Goal: Task Accomplishment & Management: Manage account settings

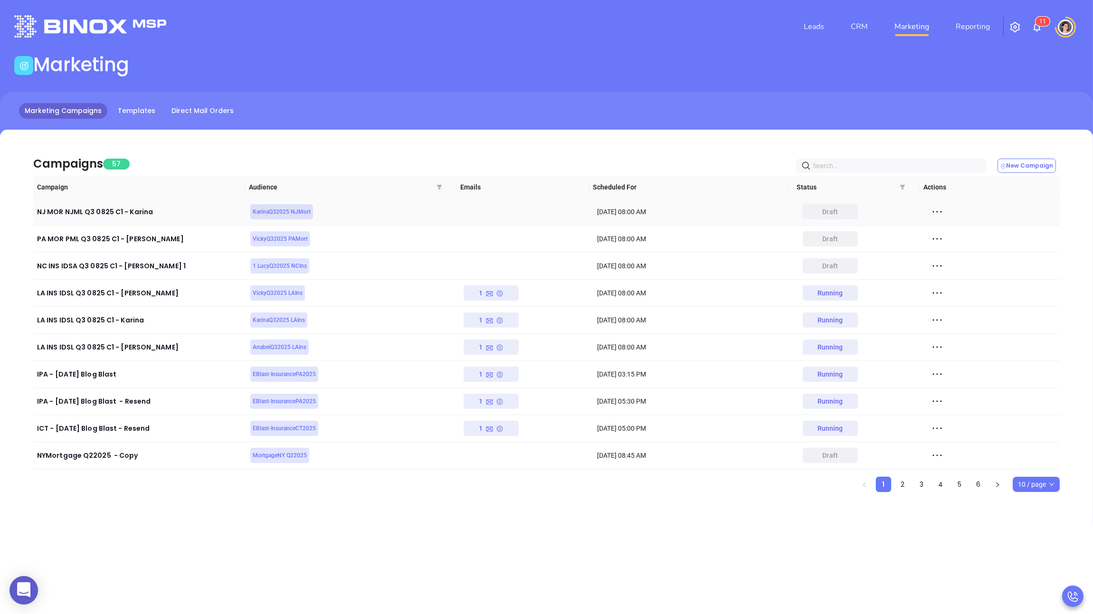
click at [934, 213] on icon at bounding box center [937, 212] width 14 height 14
click at [950, 230] on div "Edit" at bounding box center [974, 229] width 86 height 10
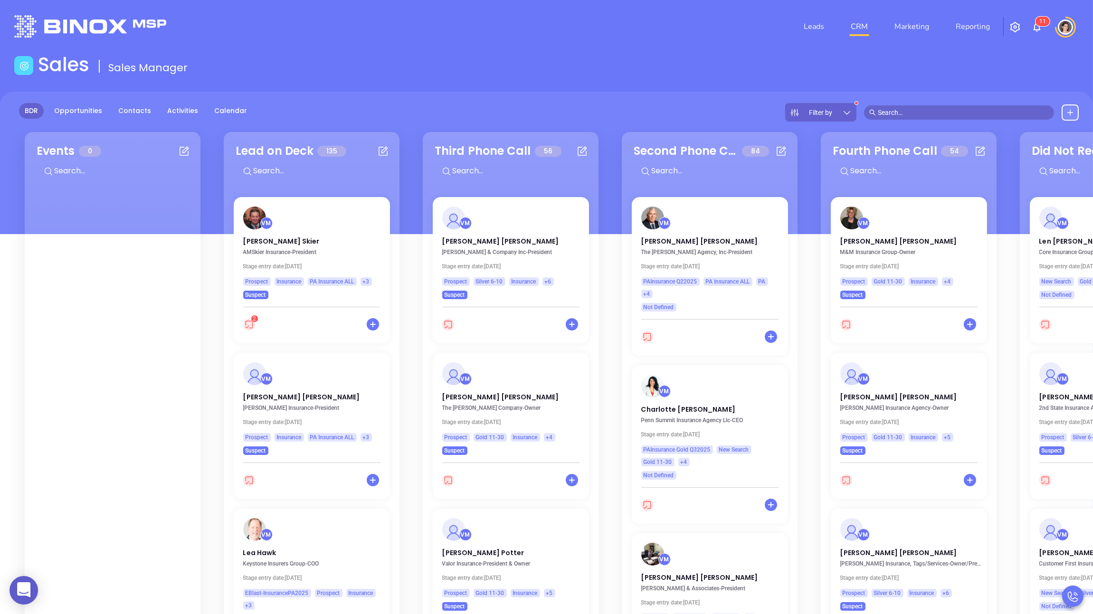
scroll to position [2810, 0]
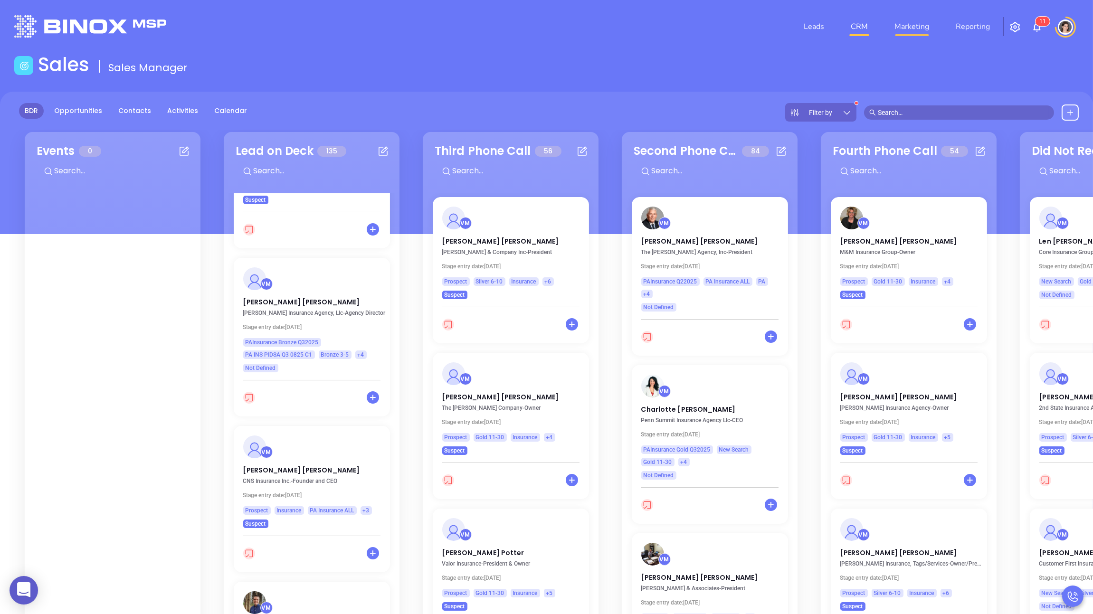
click at [924, 26] on link "Marketing" at bounding box center [912, 26] width 42 height 19
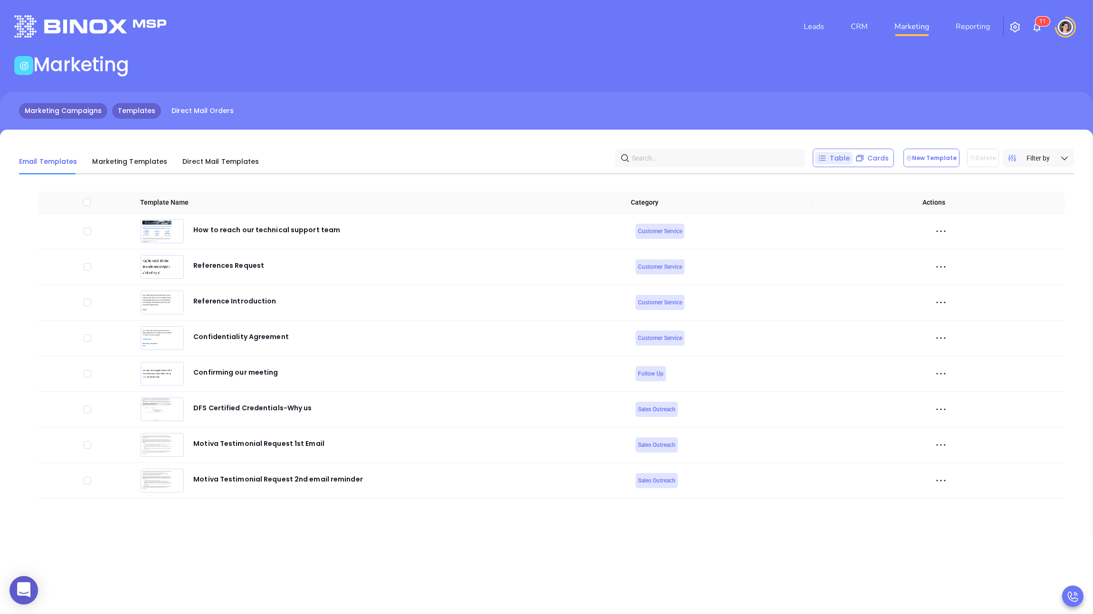
click at [56, 112] on link "Marketing Campaigns" at bounding box center [63, 111] width 88 height 16
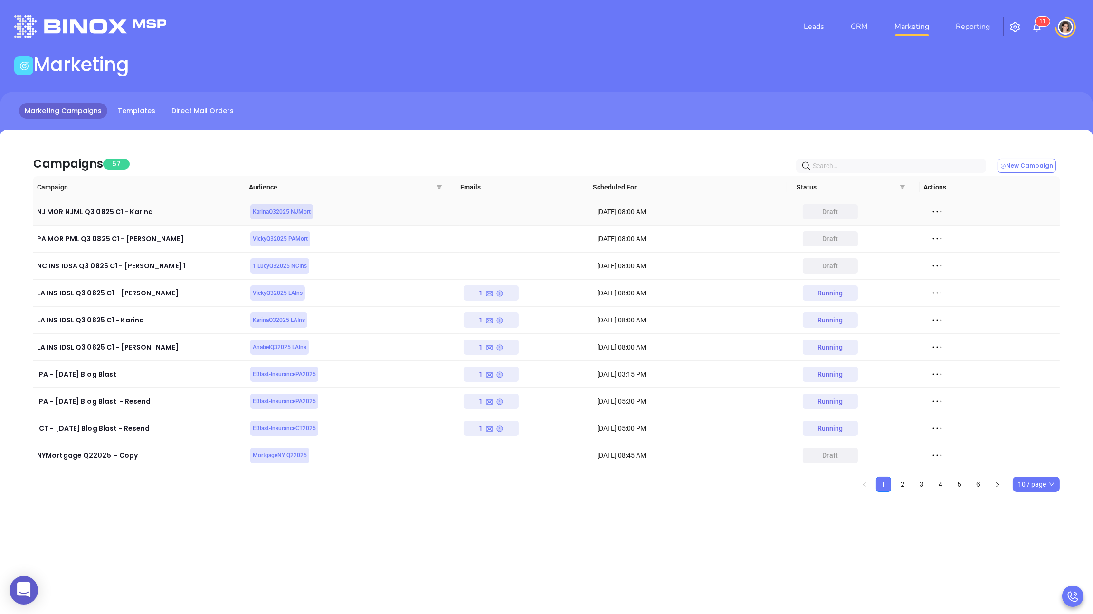
click at [937, 211] on icon at bounding box center [937, 212] width 14 height 14
click at [952, 232] on div "Edit" at bounding box center [974, 229] width 86 height 10
click at [139, 116] on link "Templates" at bounding box center [136, 111] width 49 height 16
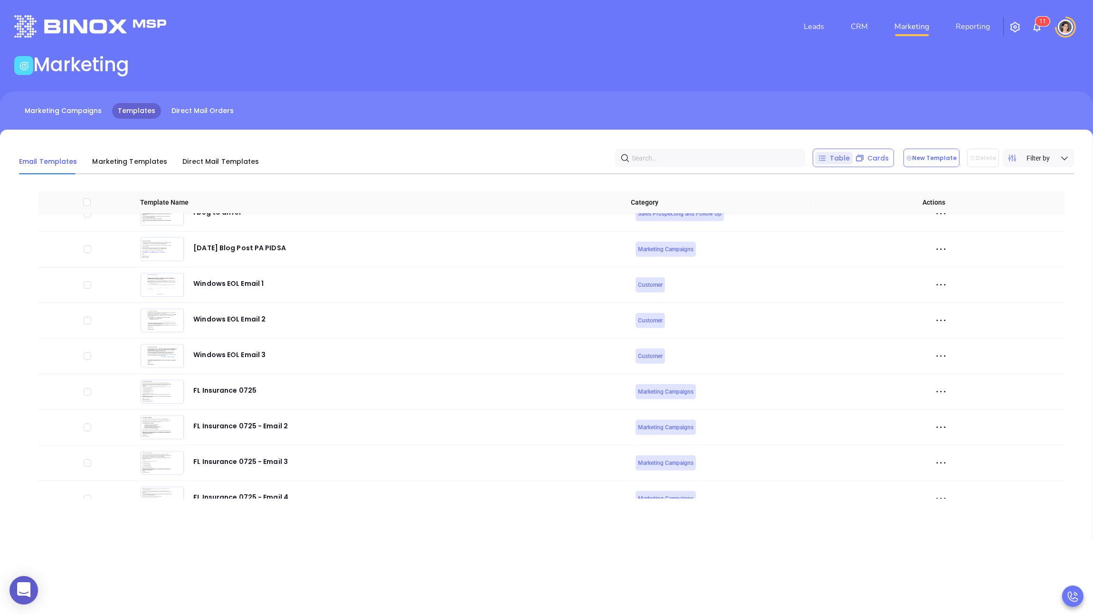
scroll to position [3532, 0]
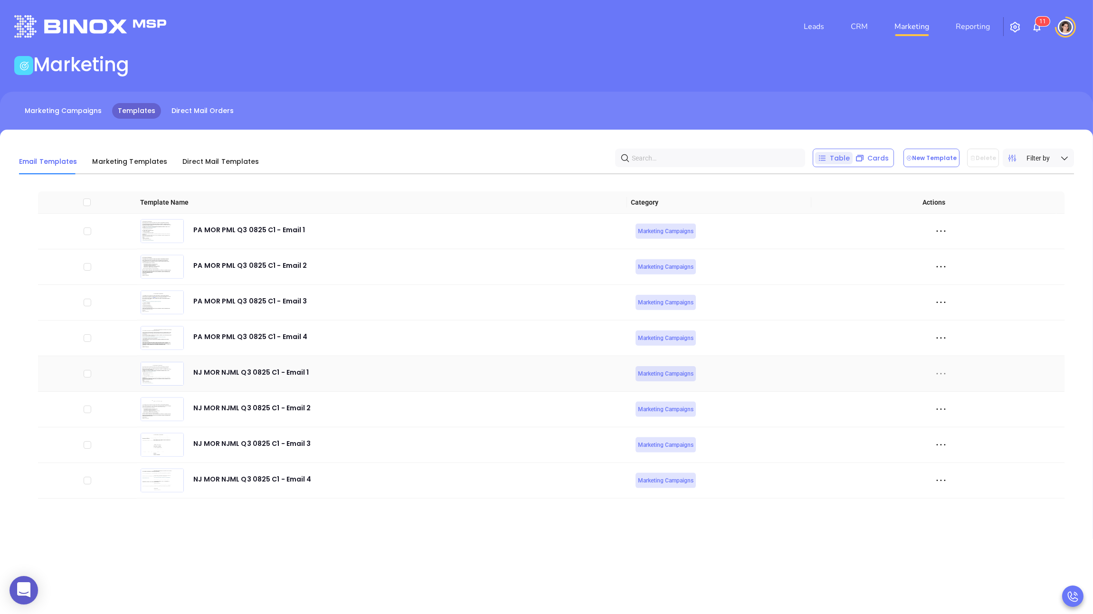
click at [938, 373] on icon at bounding box center [940, 373] width 9 height 1
click at [952, 421] on div "Edit" at bounding box center [977, 425] width 86 height 10
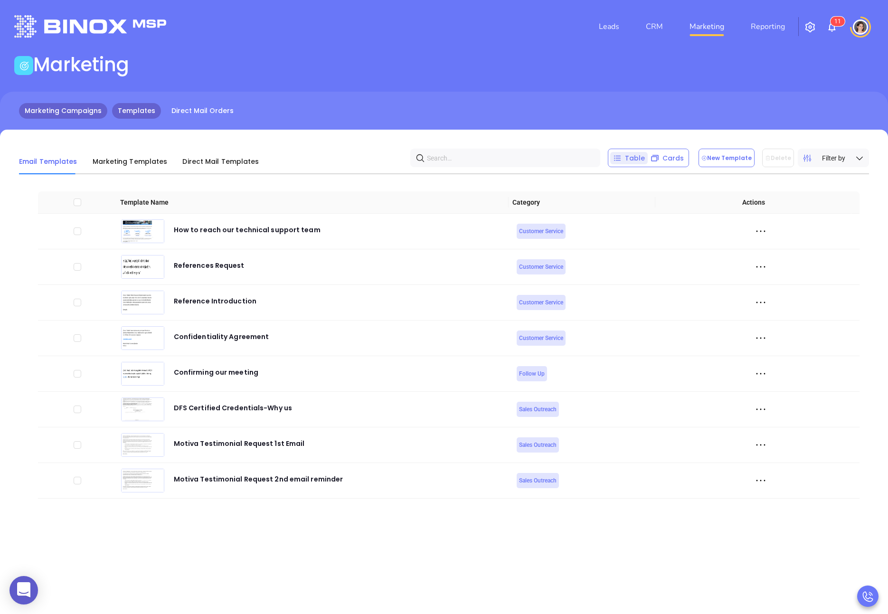
click at [46, 103] on link "Marketing Campaigns" at bounding box center [63, 111] width 88 height 16
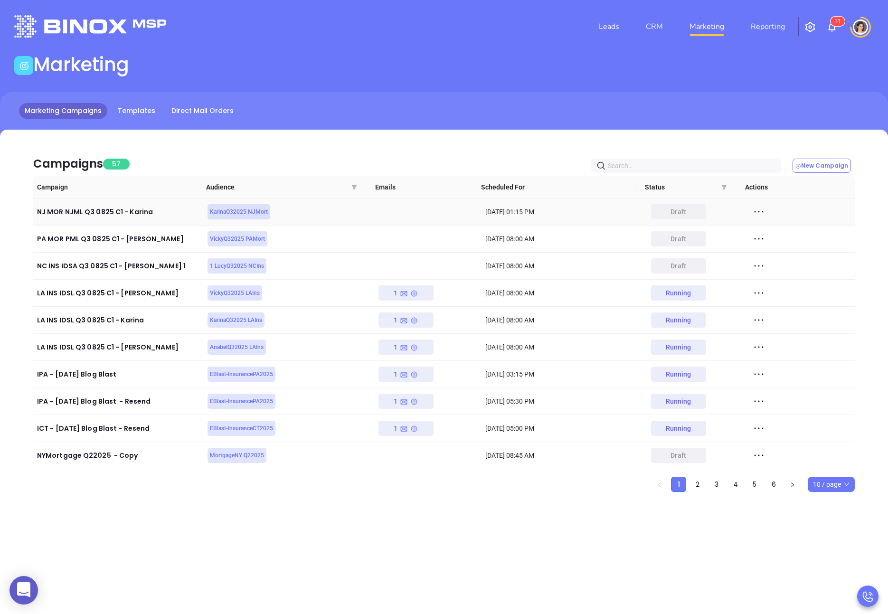
click at [754, 209] on icon at bounding box center [759, 212] width 14 height 14
click at [775, 230] on div "Edit" at bounding box center [796, 229] width 86 height 10
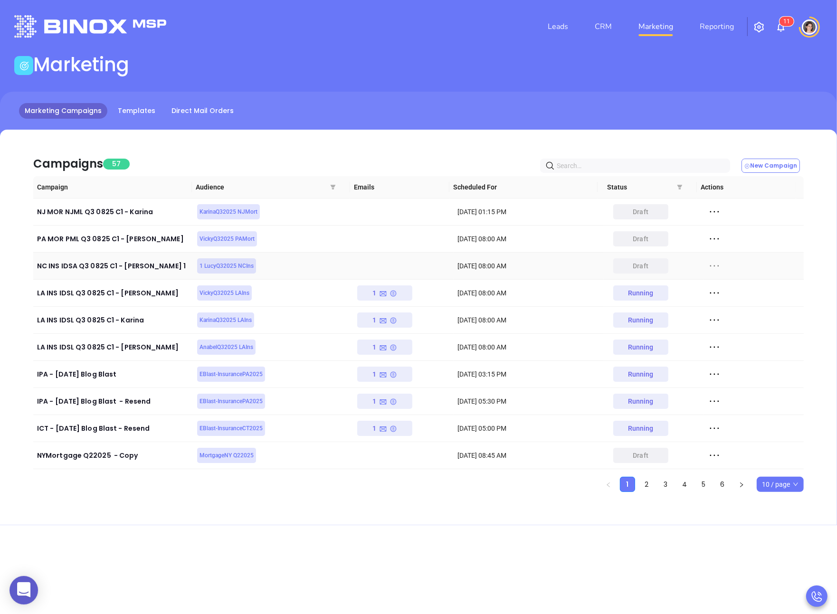
click at [711, 266] on icon at bounding box center [714, 266] width 9 height 1
click at [726, 283] on div "Edit" at bounding box center [751, 283] width 86 height 10
